Goal: Task Accomplishment & Management: Use online tool/utility

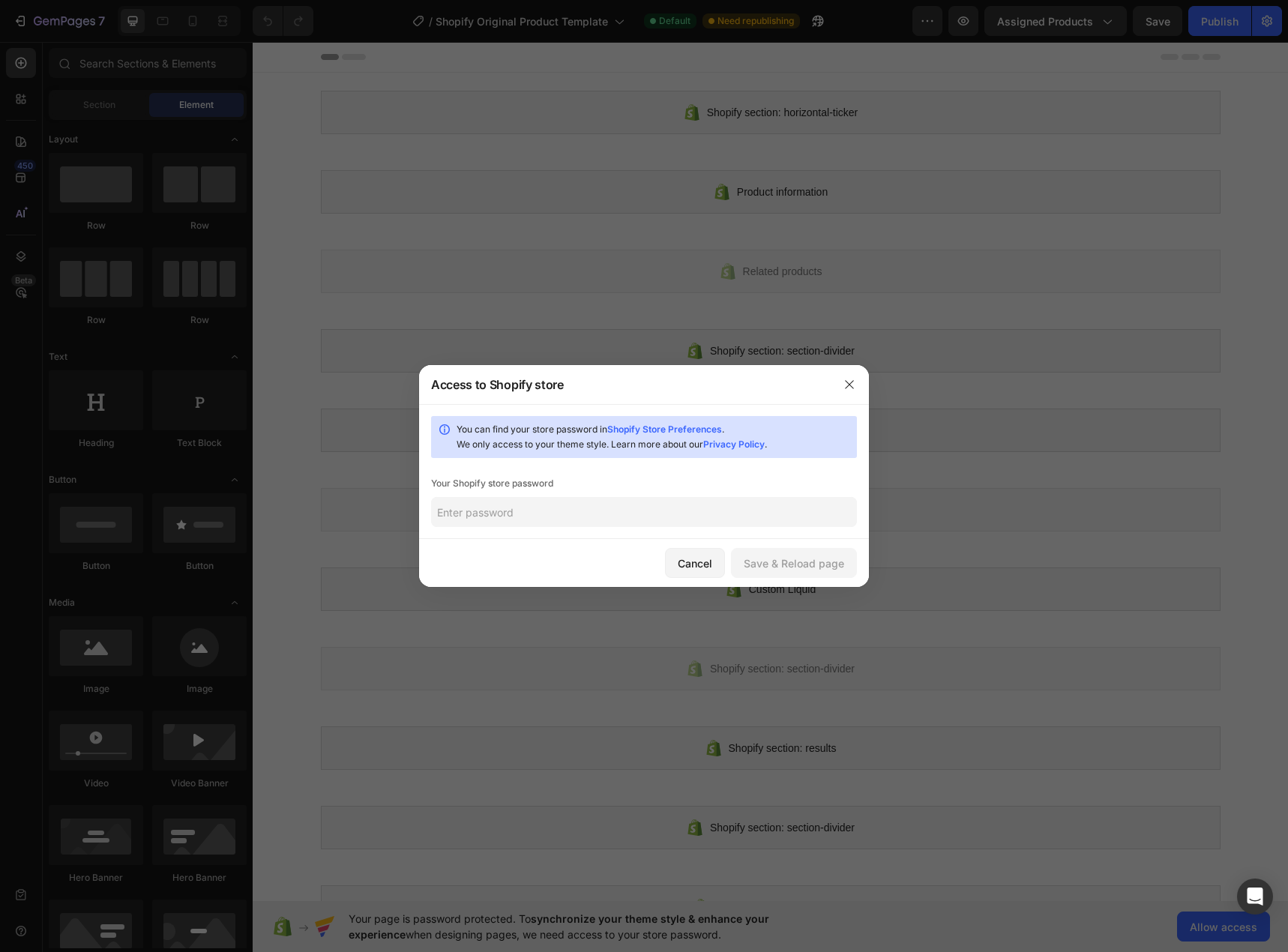
click at [661, 423] on div "You can find your store password in Shopify Store Preferences . We only access …" at bounding box center [653, 437] width 394 height 30
click at [663, 425] on link "Shopify Store Preferences" at bounding box center [664, 429] width 115 height 11
click at [550, 511] on input "text" at bounding box center [644, 512] width 426 height 30
paste input "atwaym"
type input "atwaym"
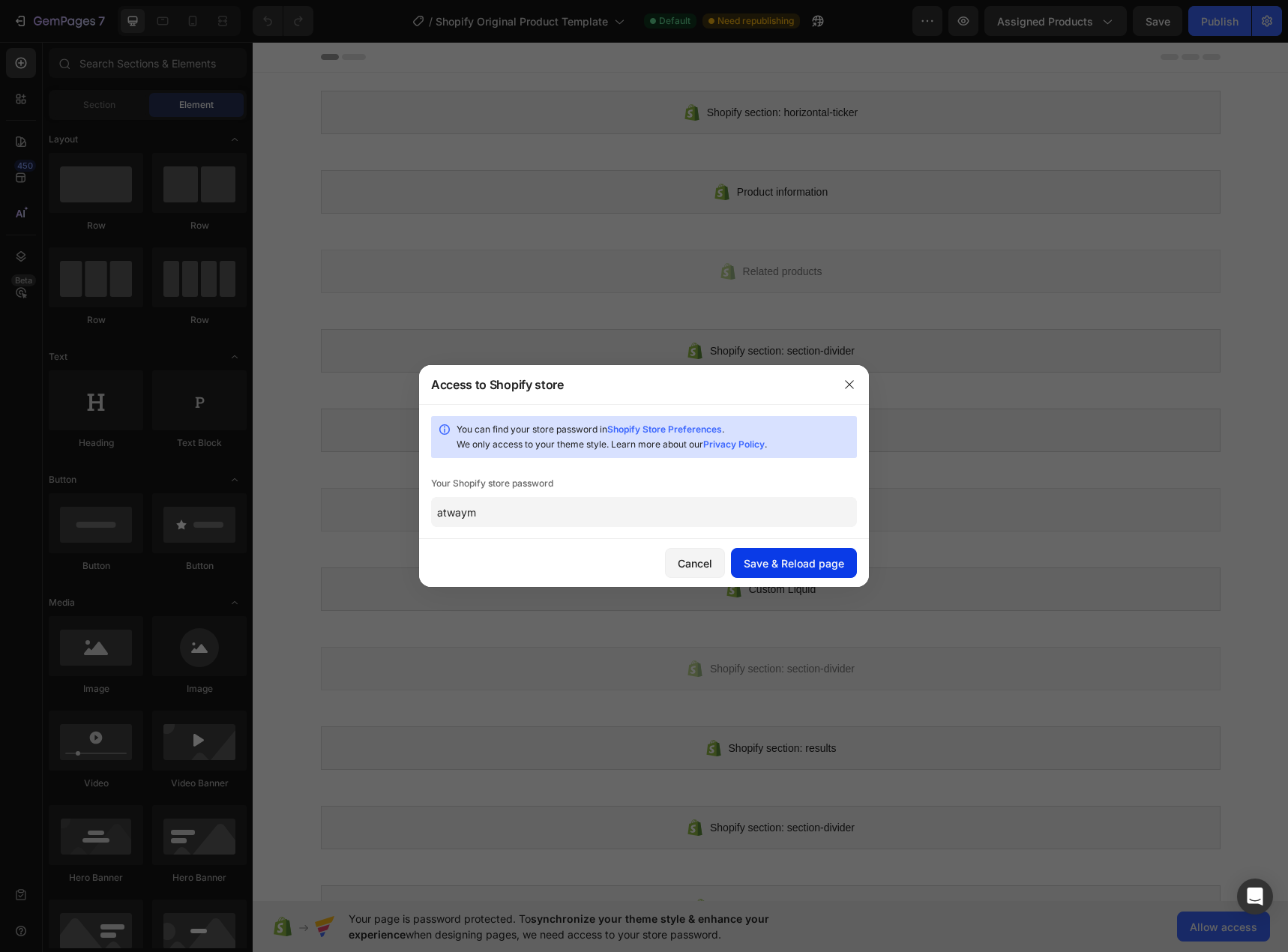
click at [761, 553] on button "Save & Reload page" at bounding box center [794, 563] width 126 height 30
